Goal: Task Accomplishment & Management: Manage account settings

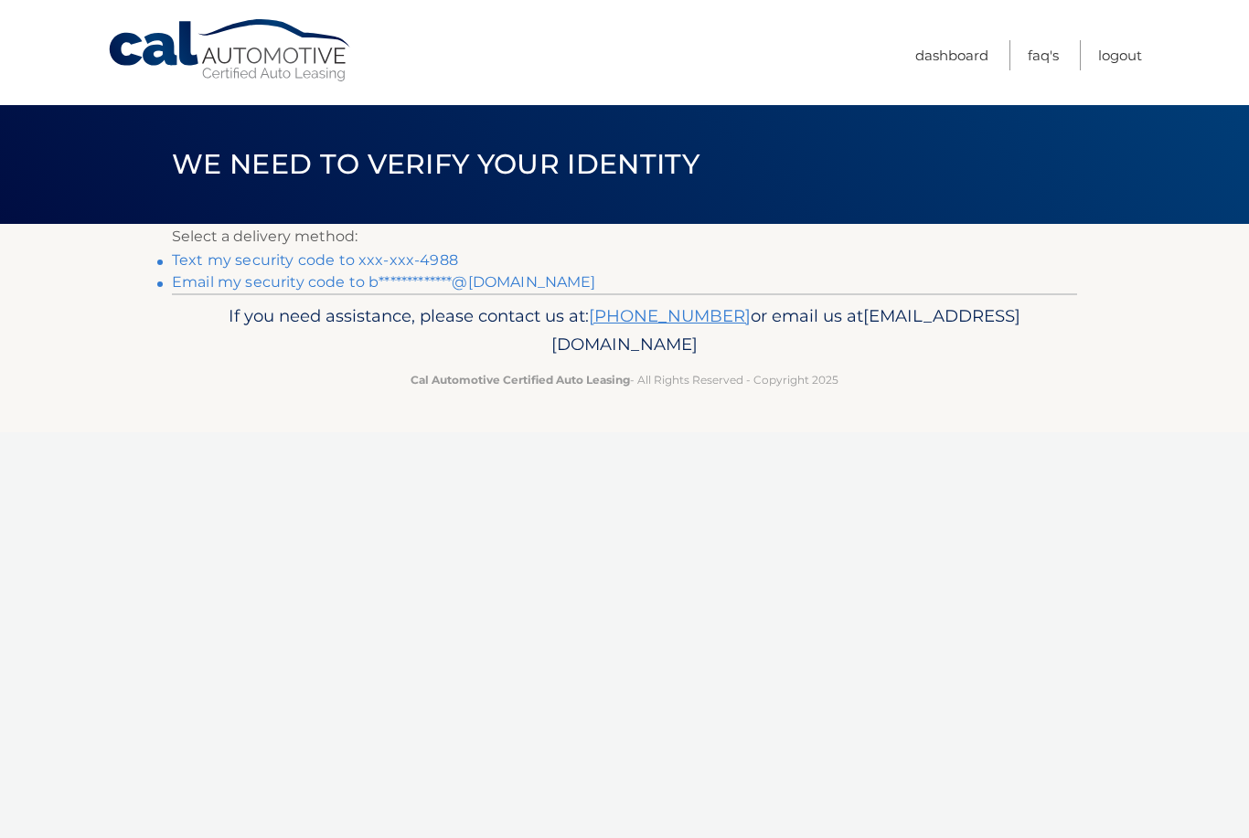
click at [426, 261] on link "Text my security code to xxx-xxx-4988" at bounding box center [315, 259] width 286 height 17
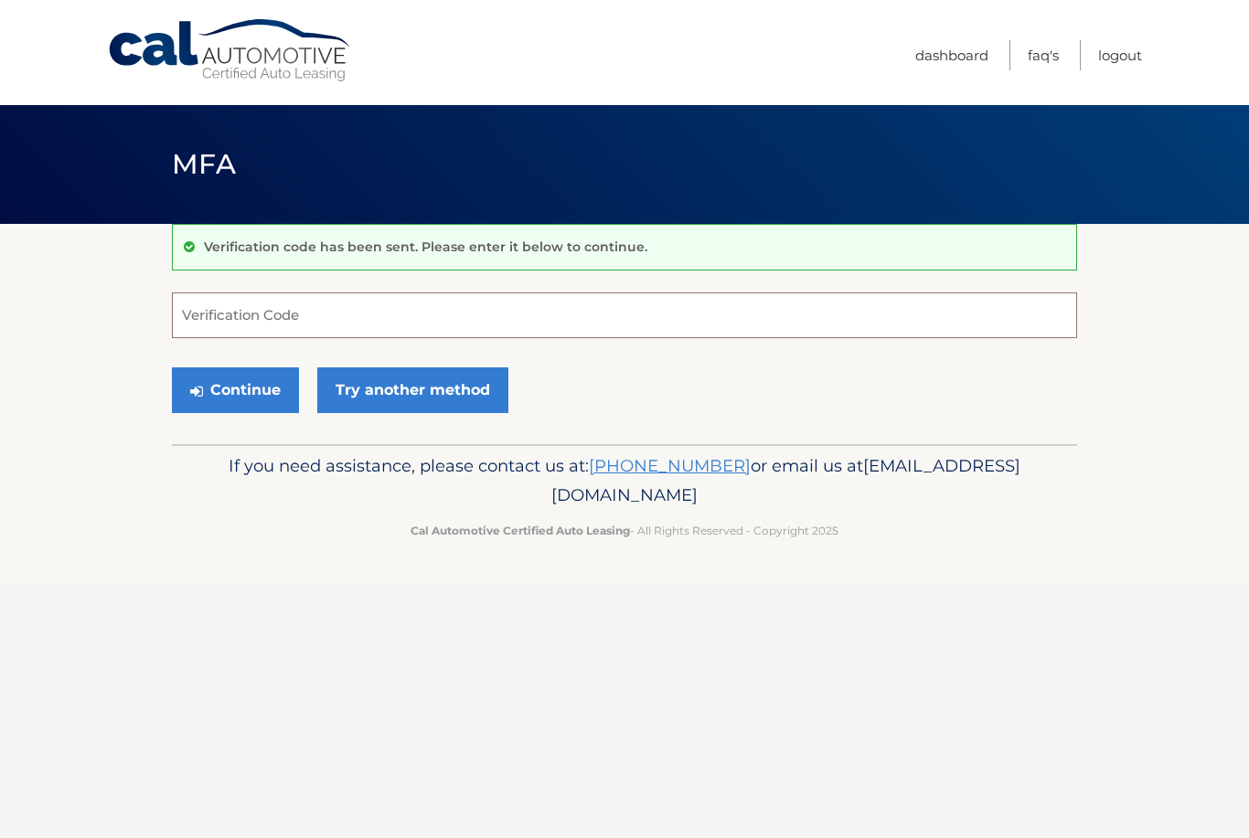
click at [482, 303] on input "Verification Code" at bounding box center [624, 316] width 905 height 46
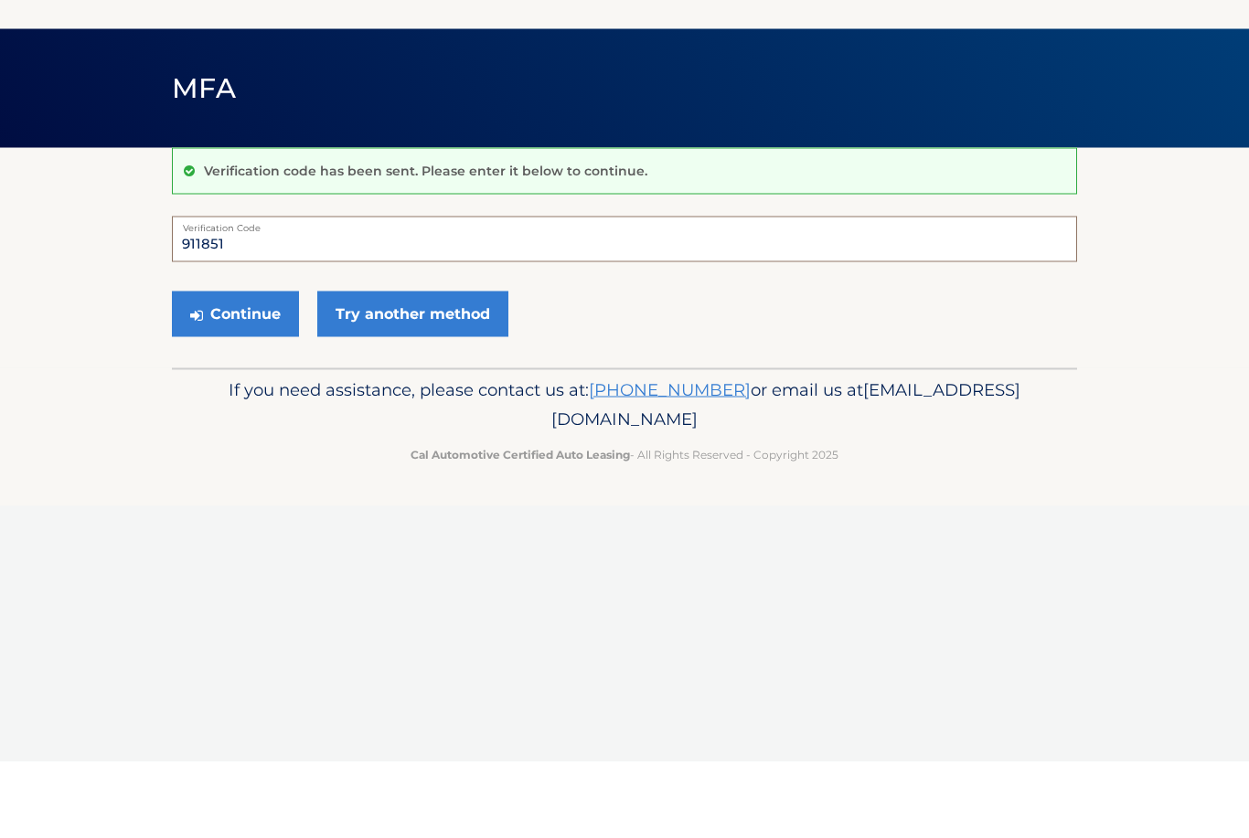
type input "911851"
click at [248, 367] on button "Continue" at bounding box center [235, 390] width 127 height 46
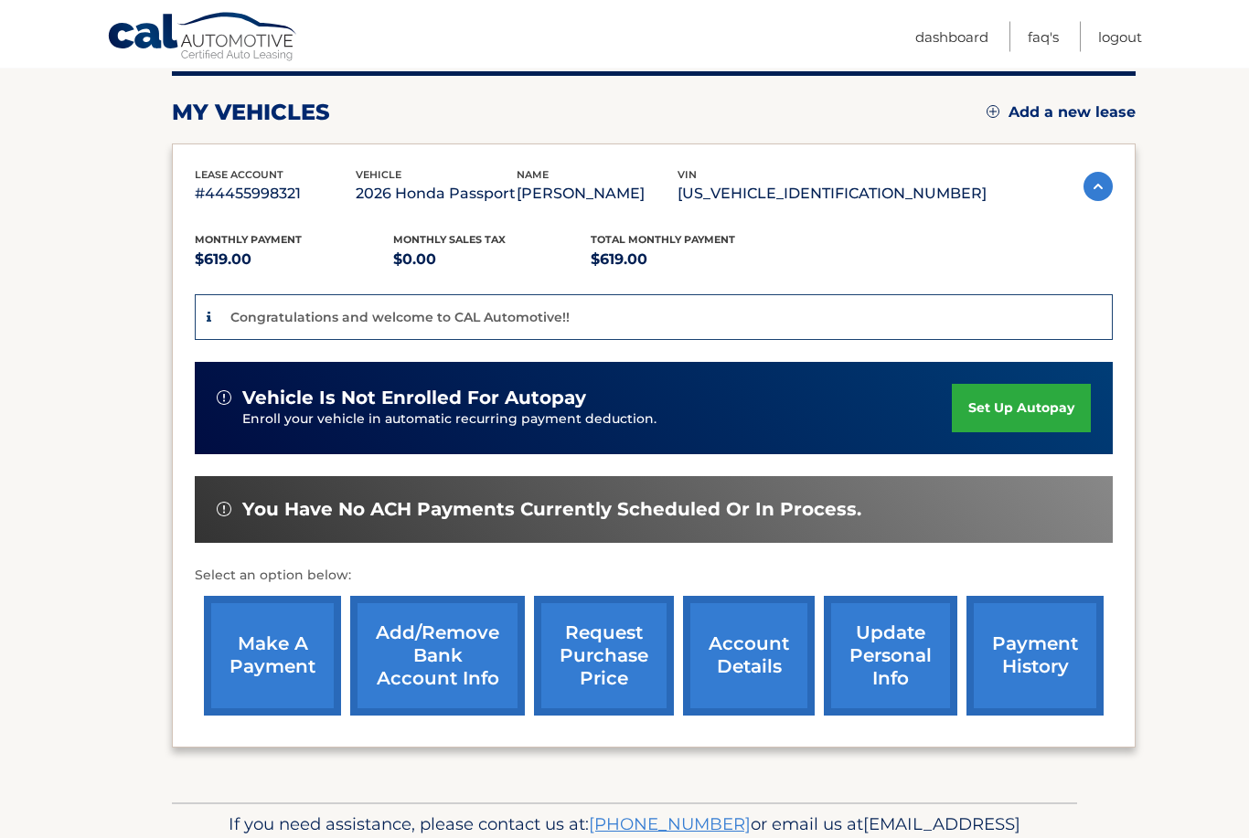
scroll to position [235, 0]
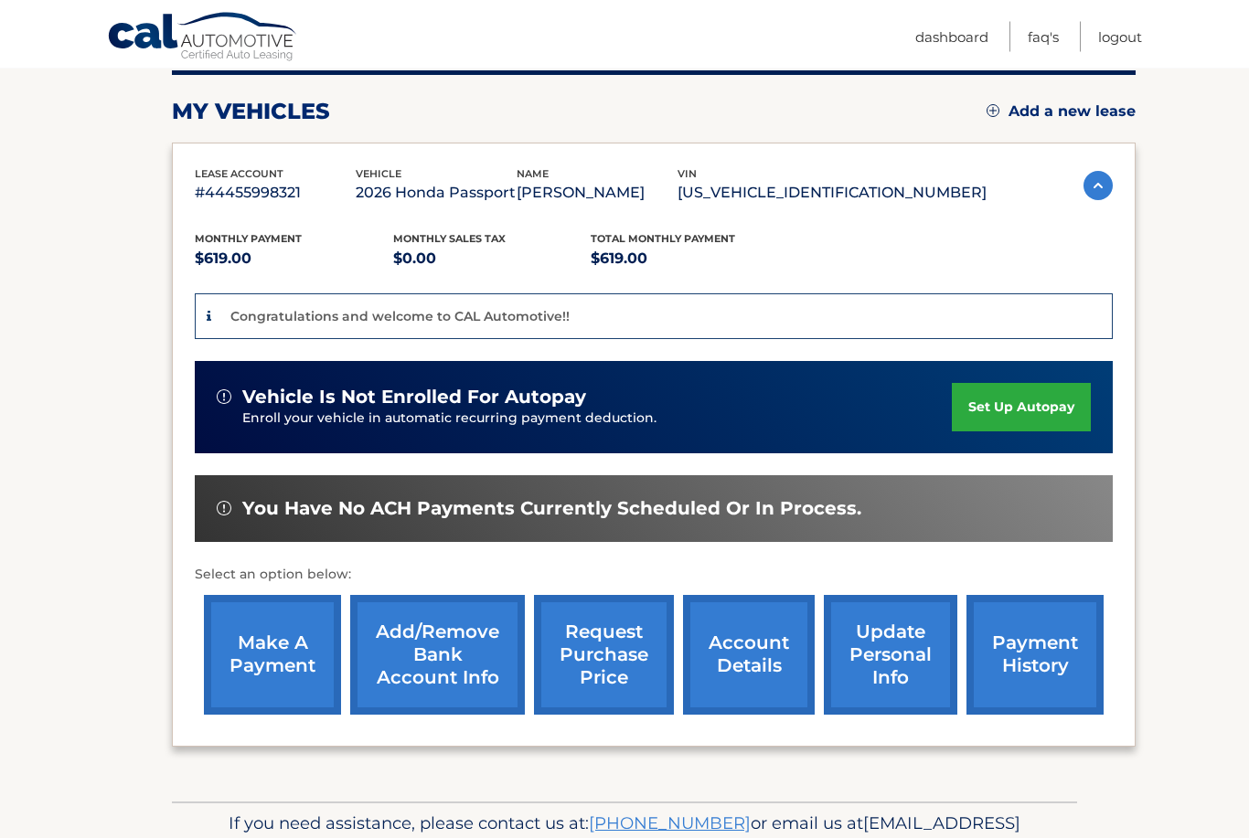
click at [439, 665] on link "Add/Remove bank account info" at bounding box center [437, 656] width 175 height 120
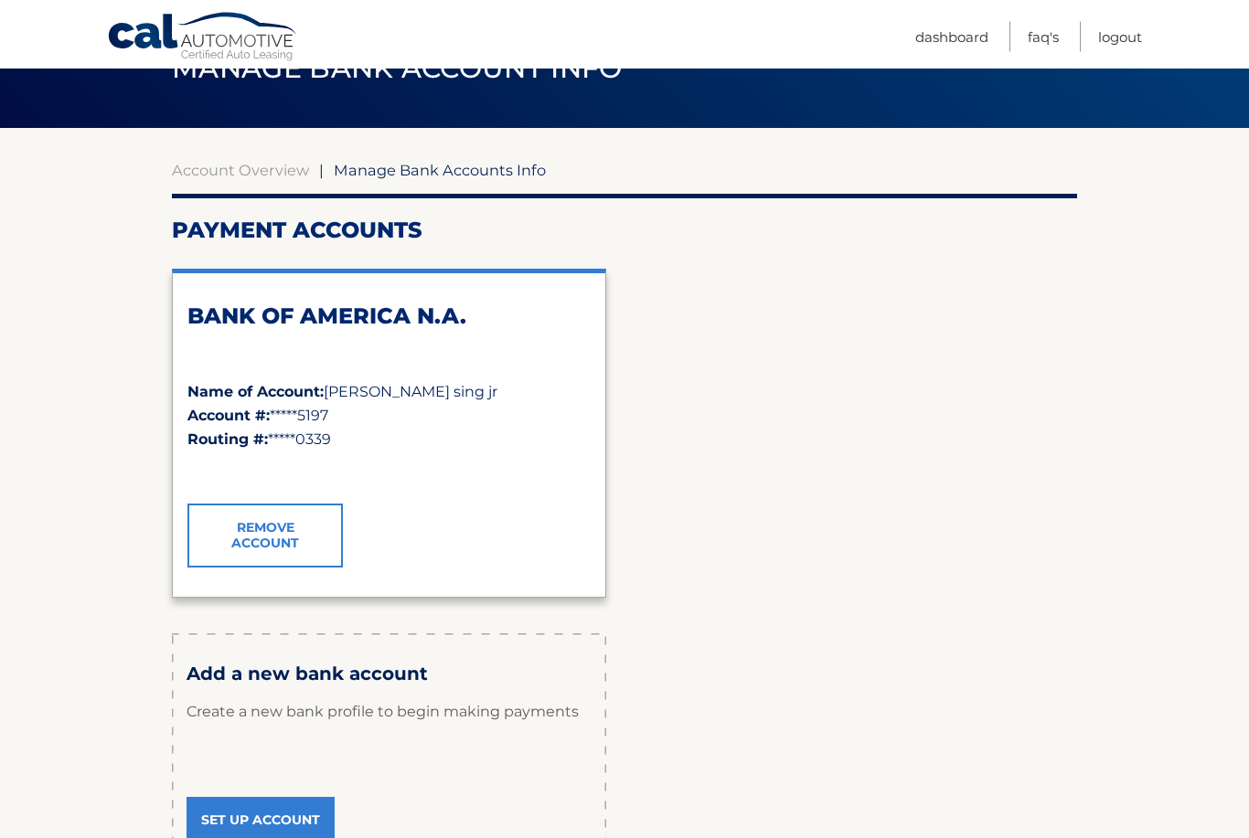
scroll to position [96, 0]
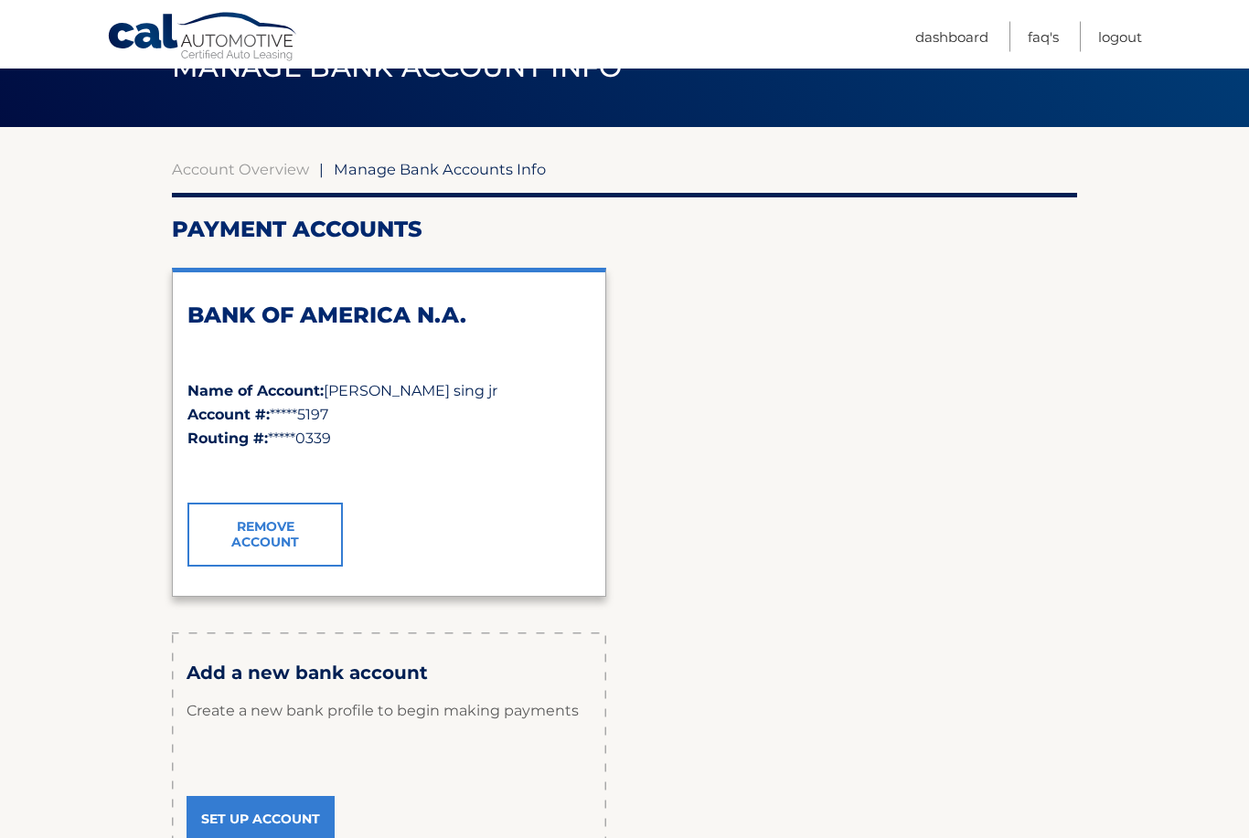
click at [267, 815] on link "Set Up Account" at bounding box center [260, 820] width 148 height 46
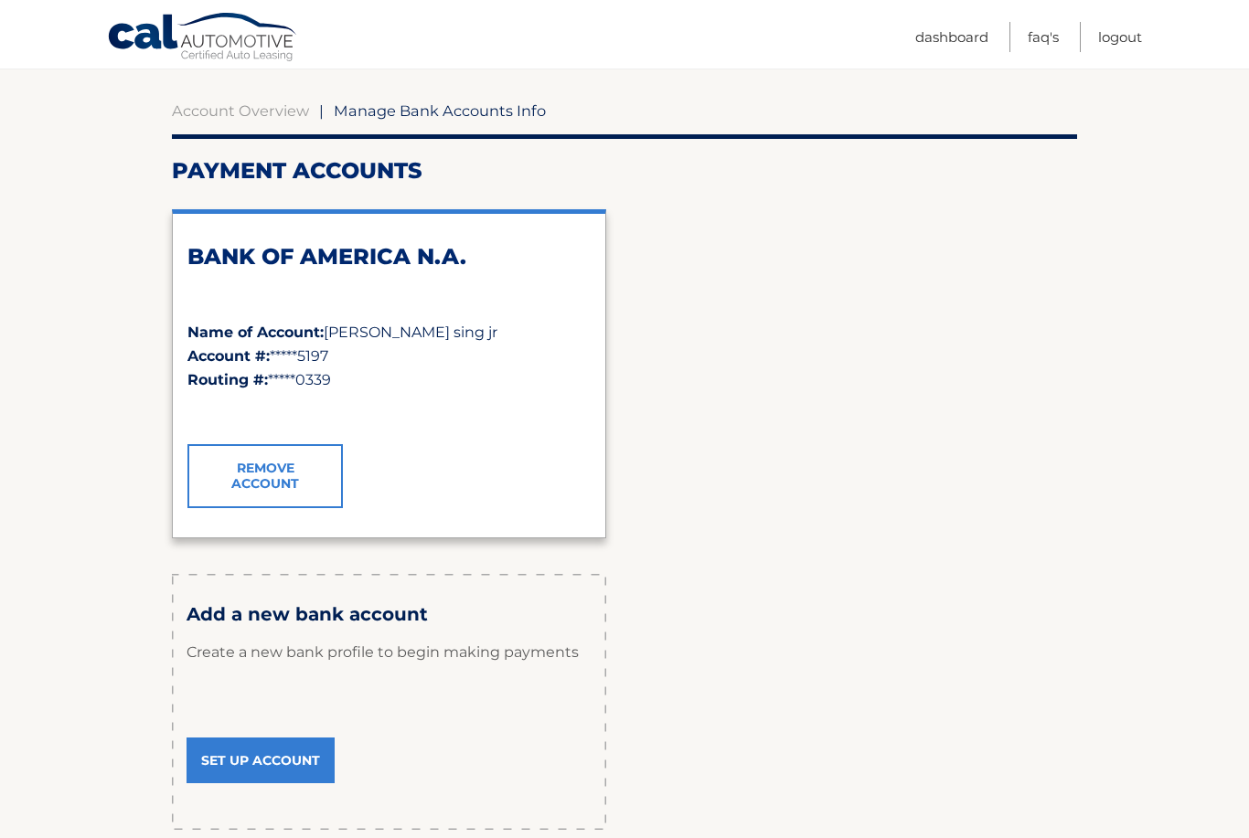
click at [1127, 30] on link "Logout" at bounding box center [1120, 37] width 44 height 30
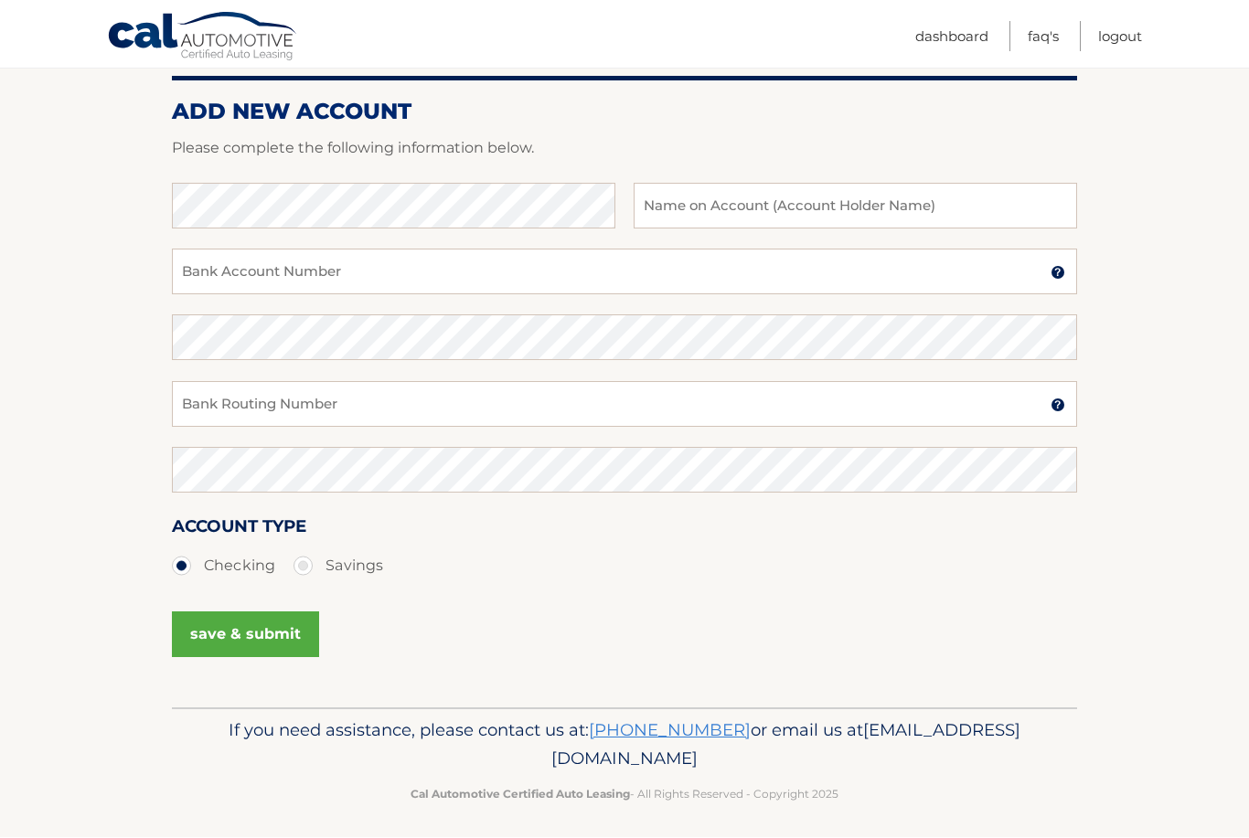
scroll to position [219, 0]
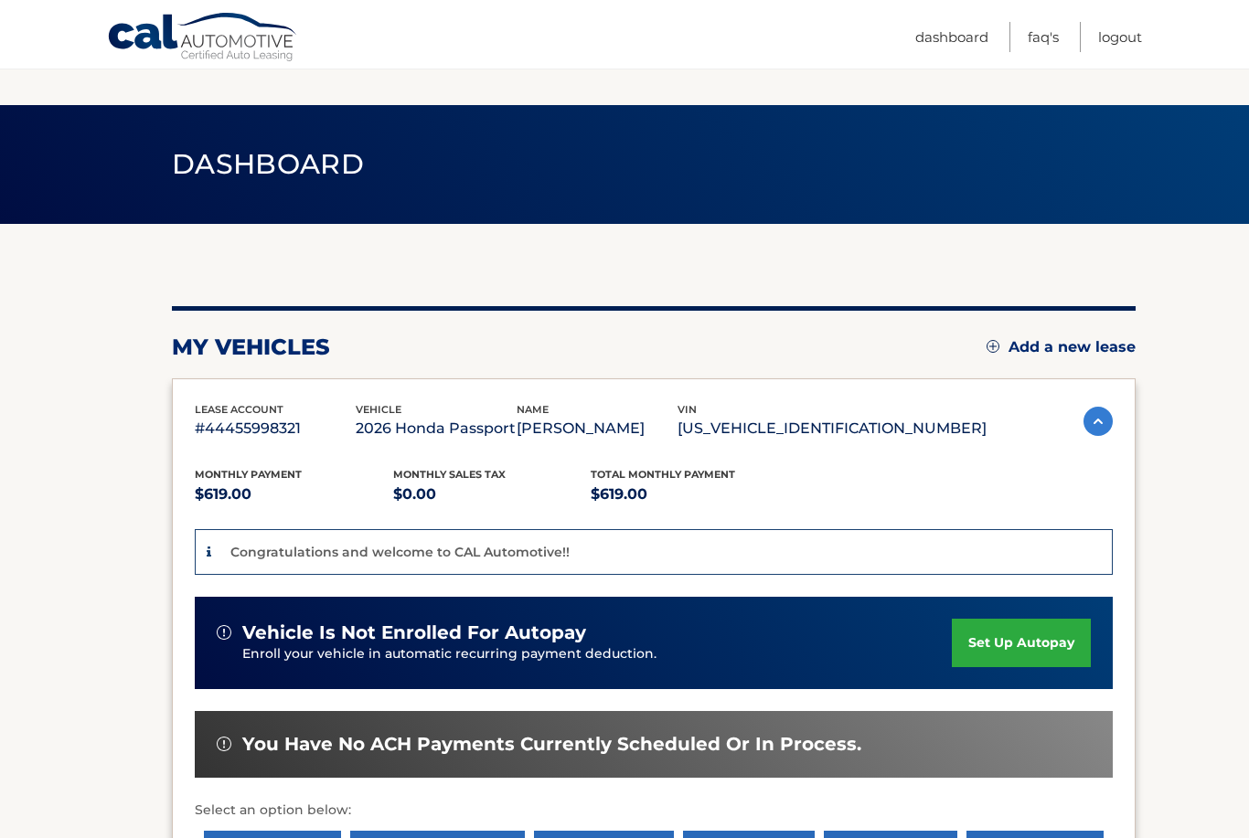
scroll to position [294, 0]
